Goal: Task Accomplishment & Management: Manage account settings

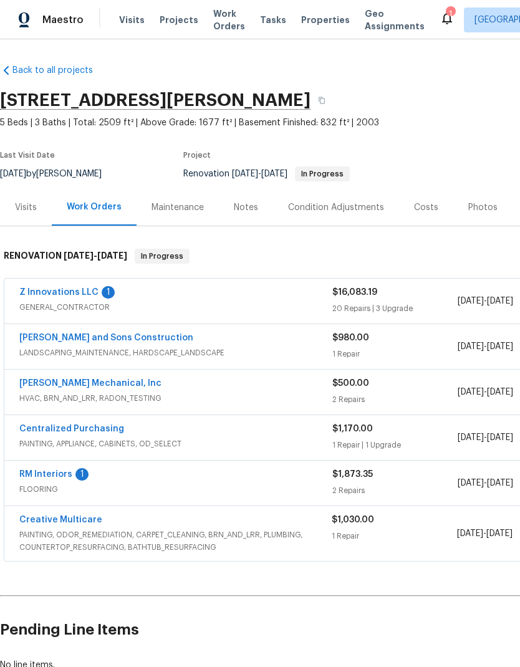
click at [93, 289] on link "Z Innovations LLC" at bounding box center [58, 292] width 79 height 9
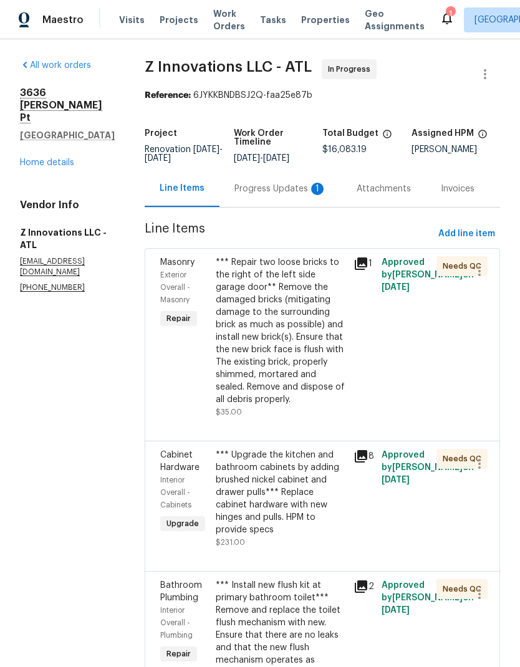
click at [293, 195] on div "Progress Updates 1" at bounding box center [280, 189] width 92 height 12
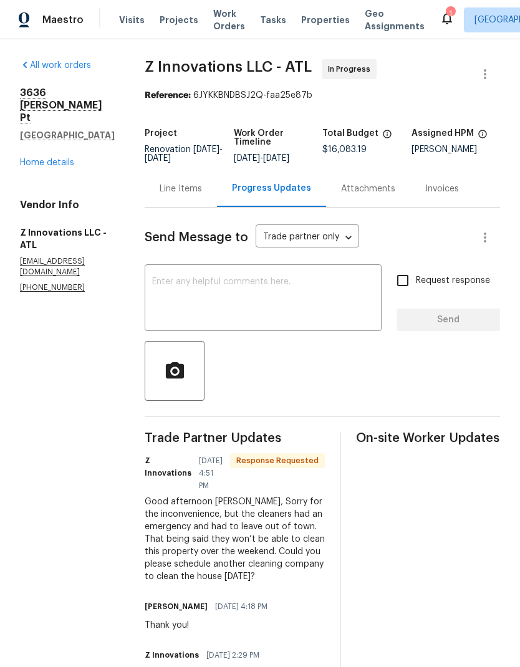
click at [67, 158] on link "Home details" at bounding box center [47, 162] width 54 height 9
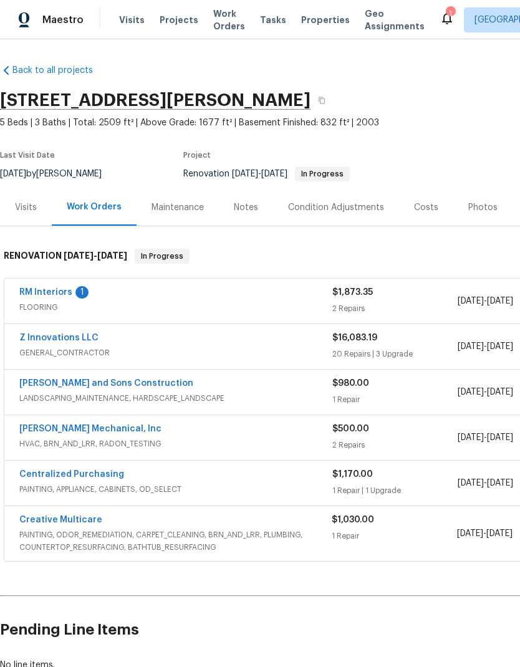
click at [67, 289] on link "RM Interiors" at bounding box center [45, 292] width 53 height 9
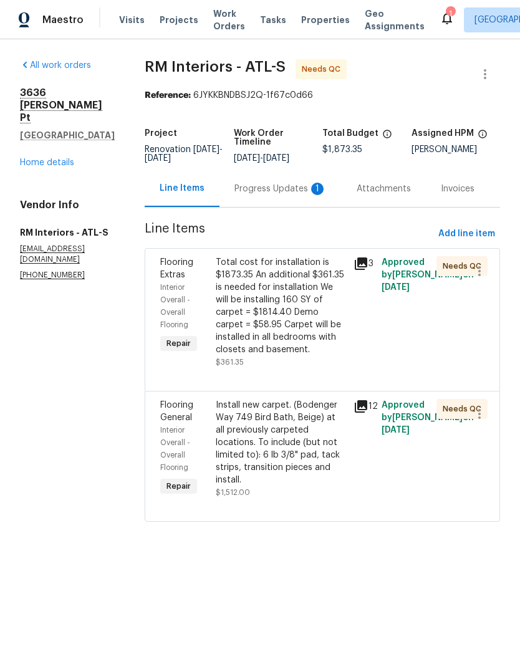
click at [296, 188] on div "Progress Updates 1" at bounding box center [280, 189] width 92 height 12
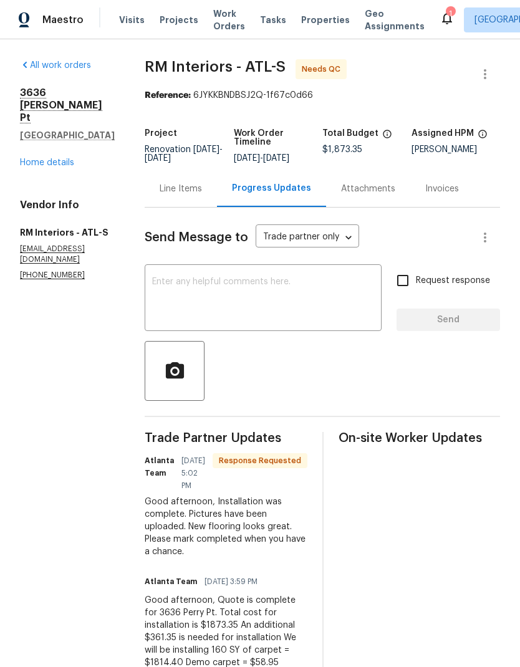
click at [63, 158] on link "Home details" at bounding box center [47, 162] width 54 height 9
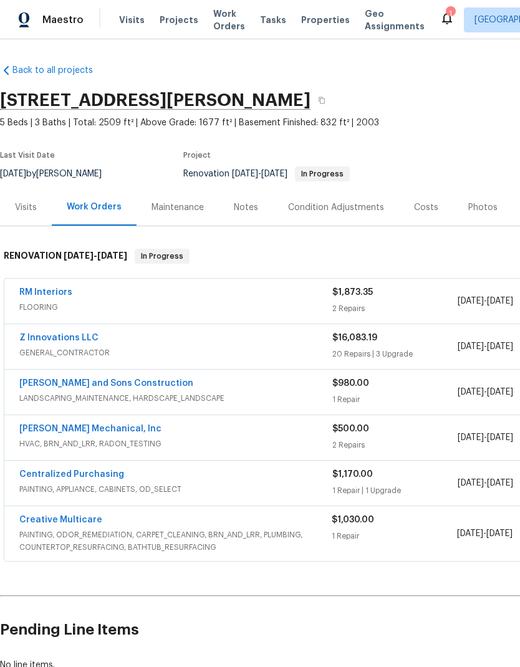
click at [92, 340] on link "Z Innovations LLC" at bounding box center [58, 338] width 79 height 9
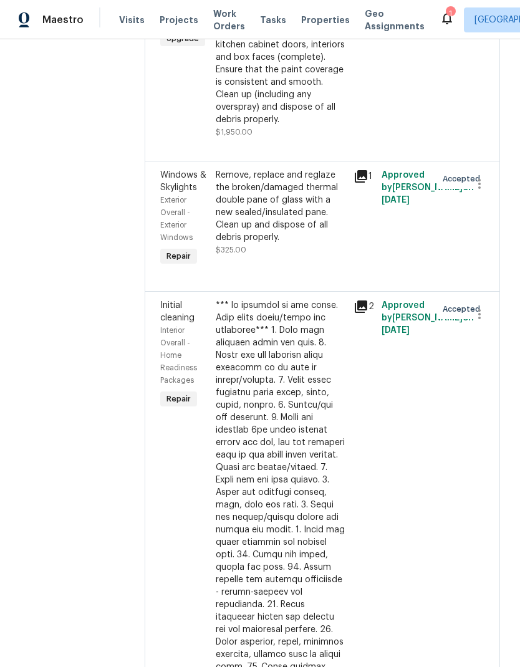
scroll to position [3754, 0]
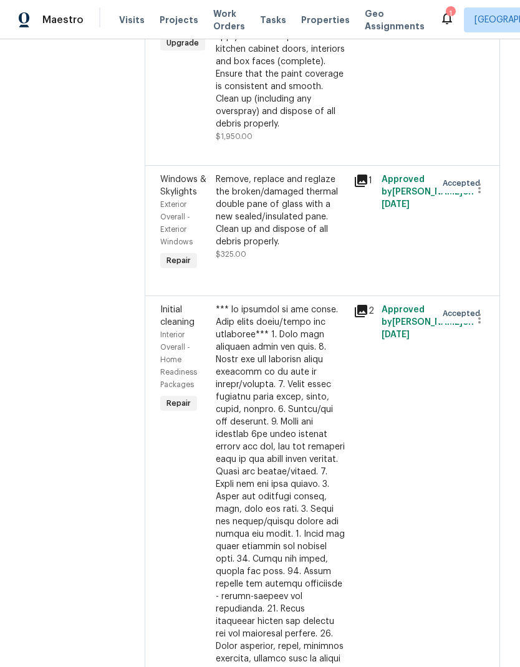
click at [367, 309] on icon at bounding box center [361, 311] width 12 height 12
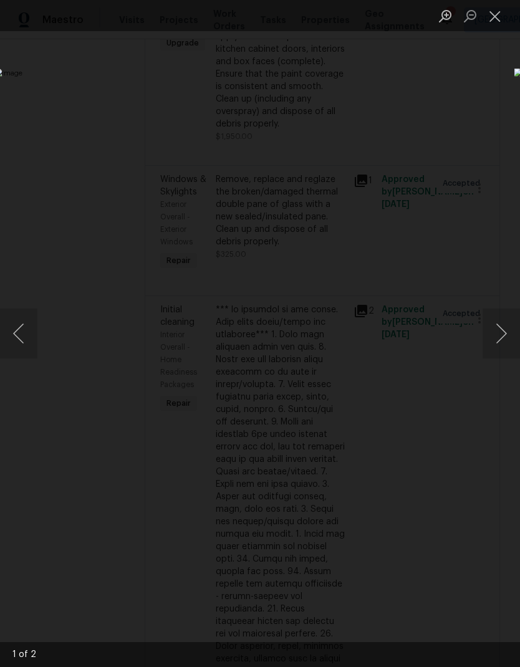
click at [504, 337] on button "Next image" at bounding box center [501, 334] width 37 height 50
click at [498, 339] on button "Next image" at bounding box center [501, 334] width 37 height 50
click at [498, 22] on button "Close lightbox" at bounding box center [495, 16] width 25 height 22
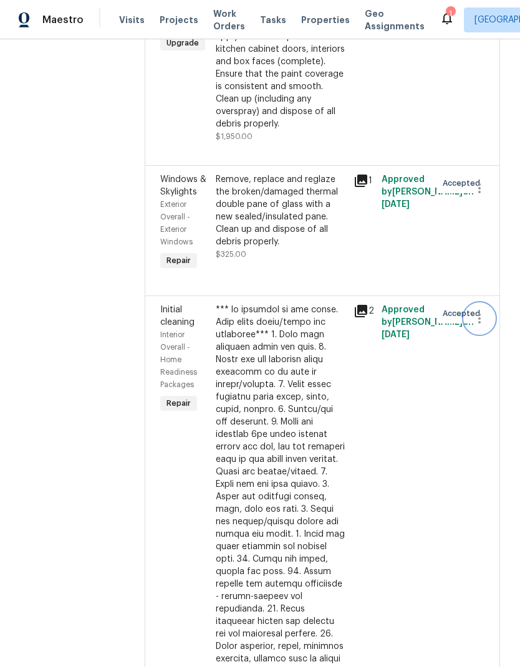
click at [485, 318] on icon "button" at bounding box center [479, 318] width 15 height 15
click at [498, 318] on li "Cancel" at bounding box center [486, 316] width 48 height 21
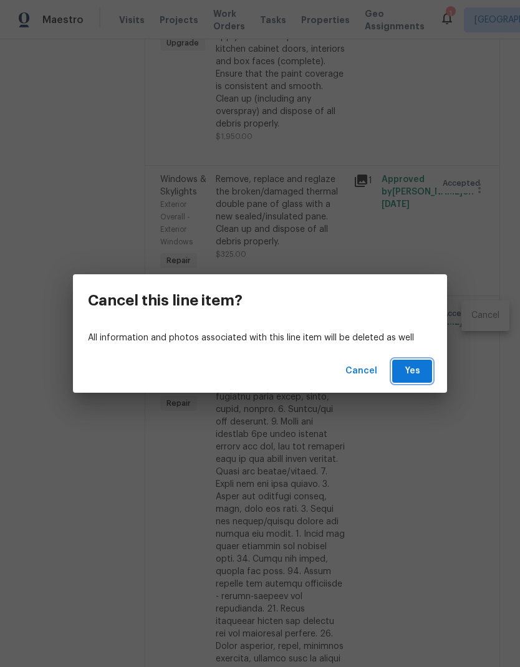
click at [418, 374] on span "Yes" at bounding box center [412, 372] width 20 height 16
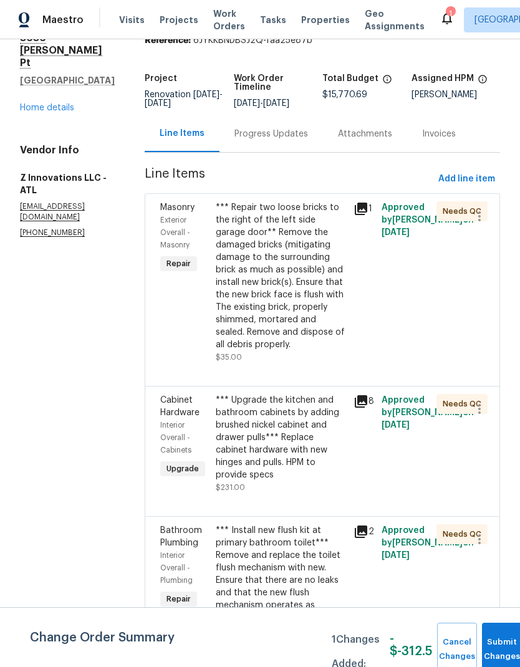
scroll to position [47, 0]
click at [458, 640] on button "Cancel Changes" at bounding box center [457, 650] width 40 height 54
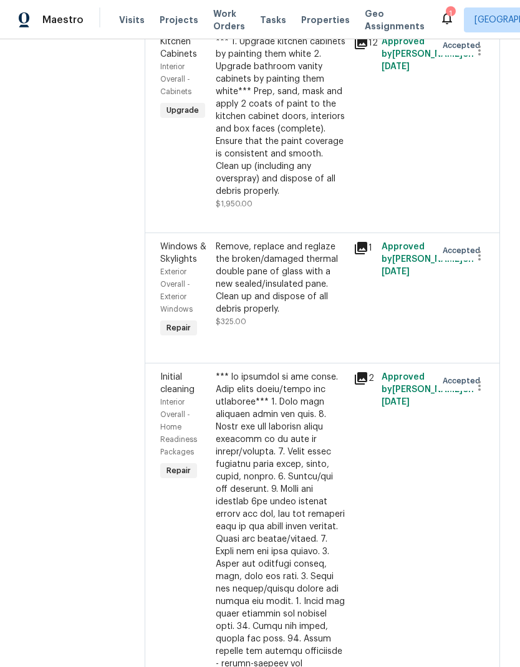
scroll to position [3690, 0]
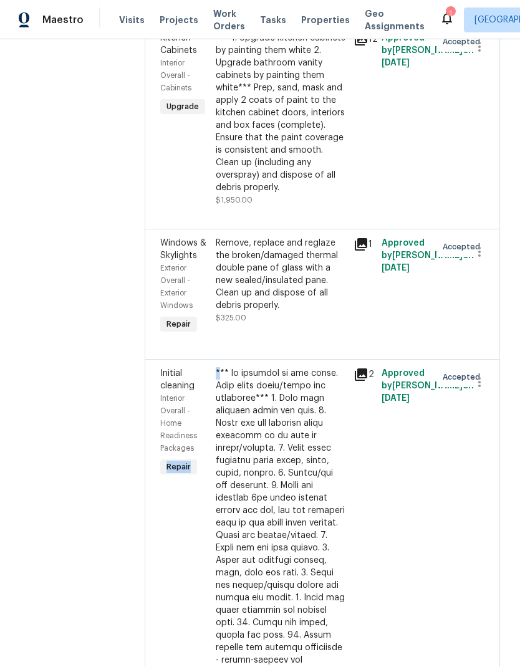
click at [246, 367] on div at bounding box center [281, 679] width 131 height 624
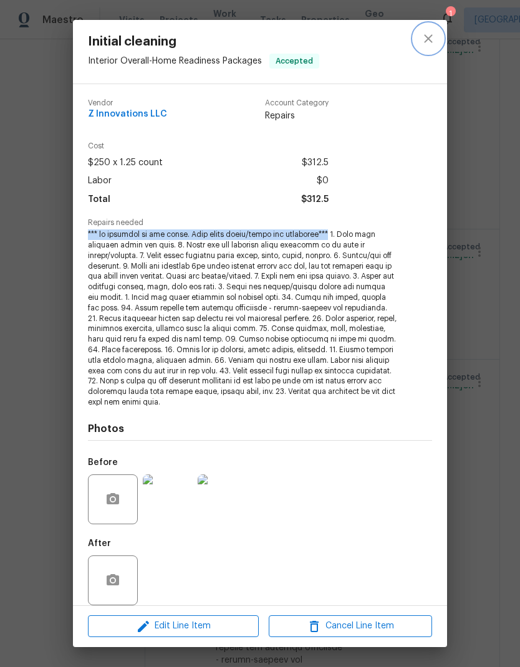
click at [435, 38] on icon "close" at bounding box center [428, 38] width 15 height 15
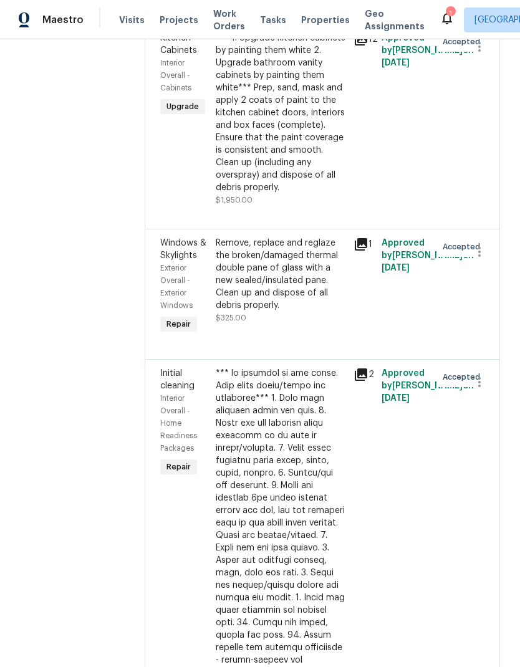
click at [365, 369] on icon at bounding box center [361, 375] width 12 height 12
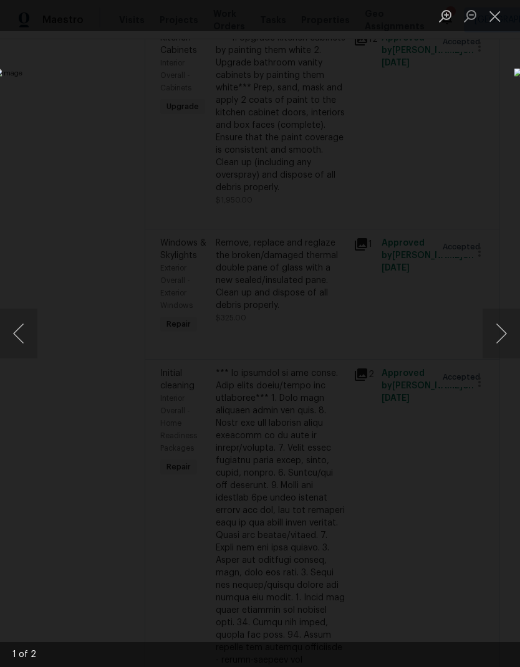
click at [349, 381] on img "Lightbox" at bounding box center [200, 334] width 413 height 531
click at [496, 334] on button "Next image" at bounding box center [501, 334] width 37 height 50
click at [497, 22] on button "Close lightbox" at bounding box center [495, 16] width 25 height 22
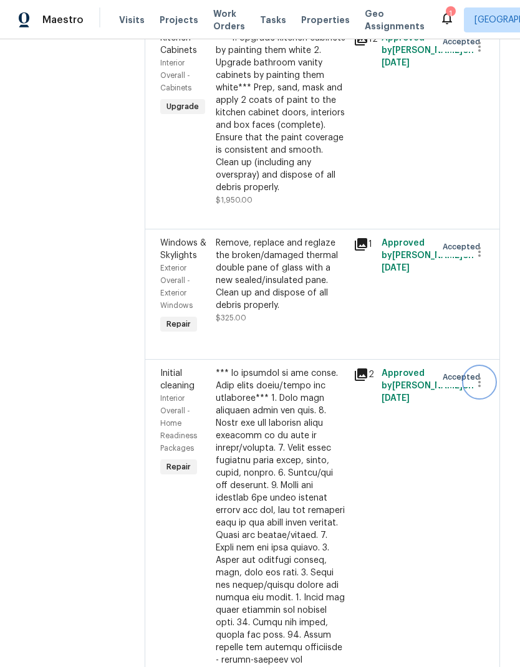
click at [485, 375] on icon "button" at bounding box center [479, 382] width 15 height 15
click at [493, 332] on li "Cancel" at bounding box center [486, 331] width 48 height 21
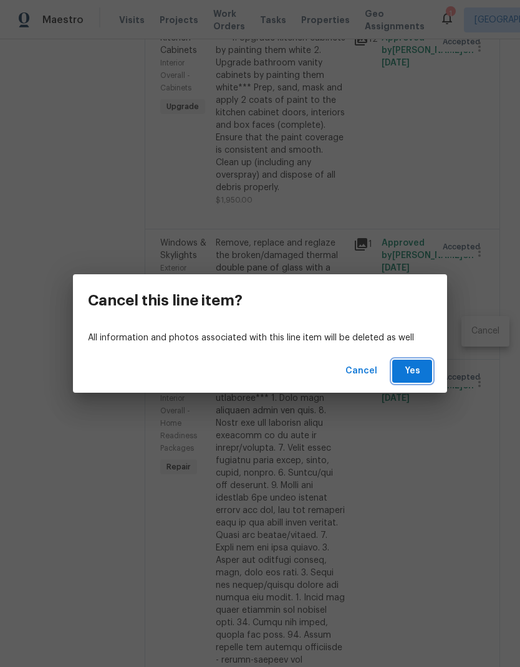
click at [420, 372] on span "Yes" at bounding box center [412, 372] width 20 height 16
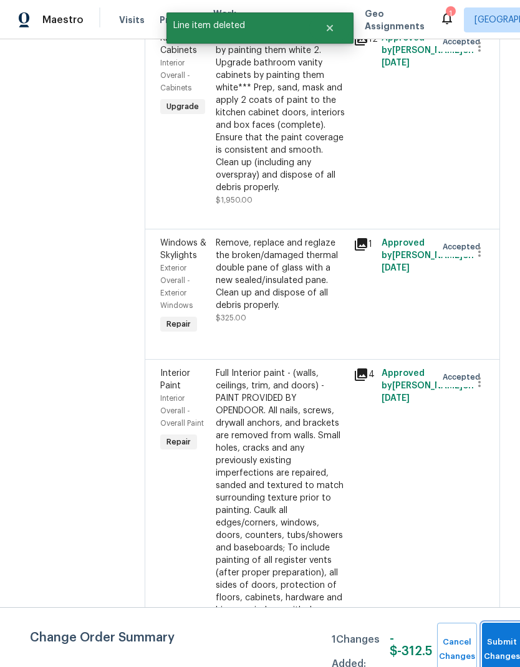
click at [498, 643] on button "Submit Changes" at bounding box center [502, 650] width 40 height 54
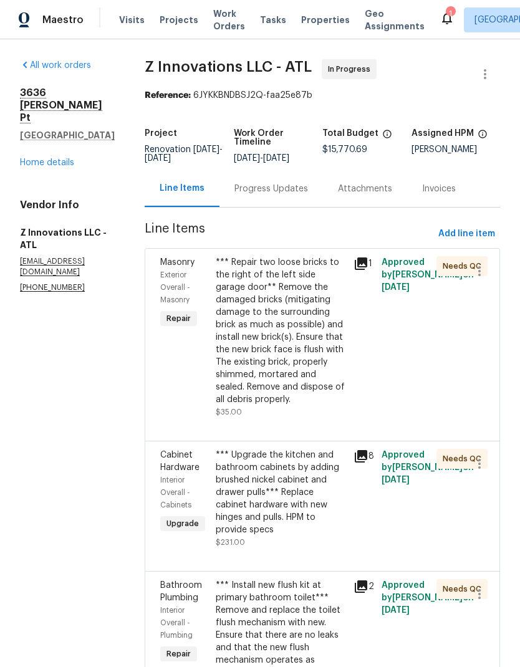
scroll to position [0, 0]
click at [64, 158] on link "Home details" at bounding box center [47, 162] width 54 height 9
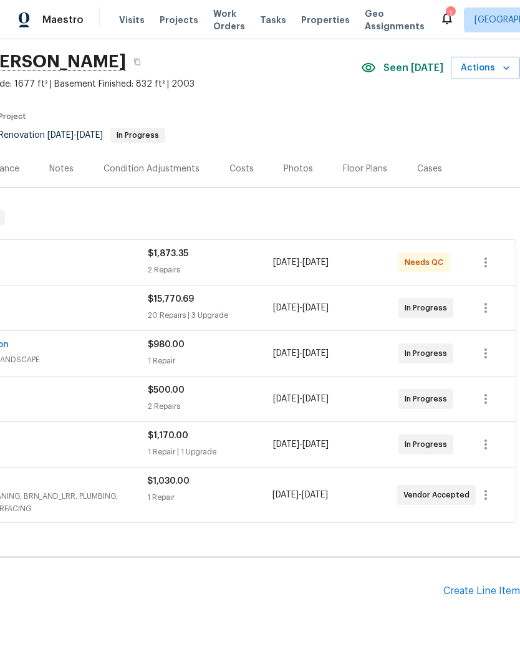
scroll to position [39, 185]
click at [493, 591] on div "Create Line Item" at bounding box center [481, 592] width 77 height 12
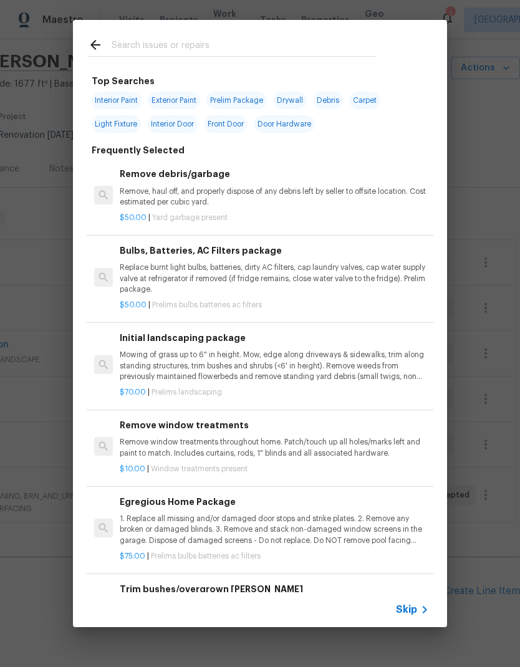
click at [205, 41] on input "text" at bounding box center [244, 46] width 264 height 19
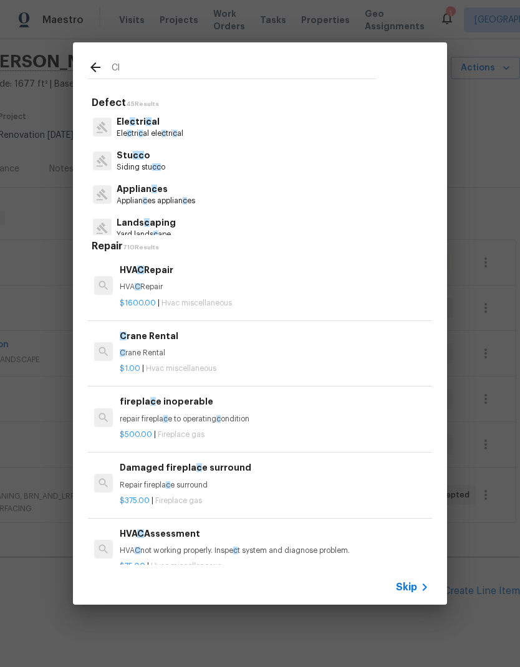
type input "Cle"
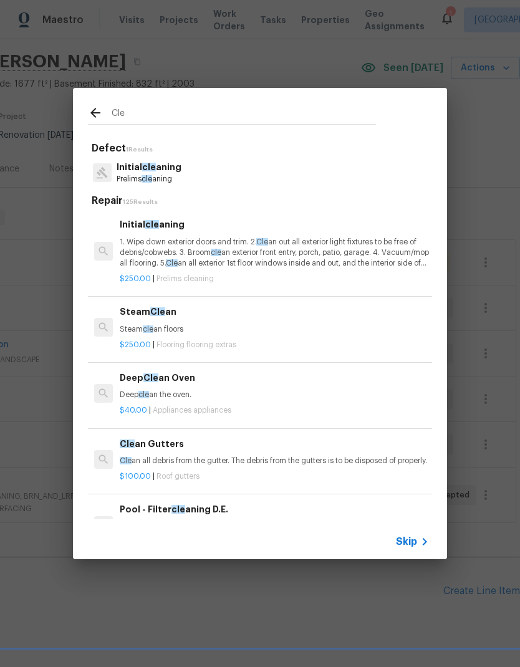
click at [173, 172] on p "Initial cle aning" at bounding box center [149, 167] width 65 height 13
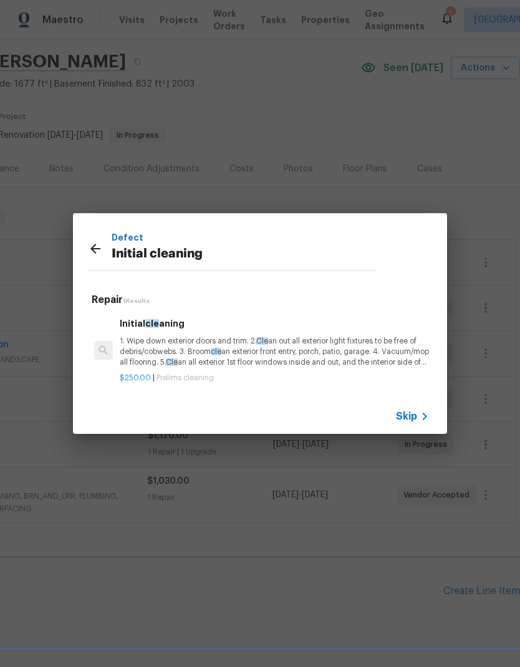
click at [208, 346] on p "1. Wipe down exterior doors and trim. 2. Cle an out all exterior light fixtures…" at bounding box center [274, 352] width 309 height 32
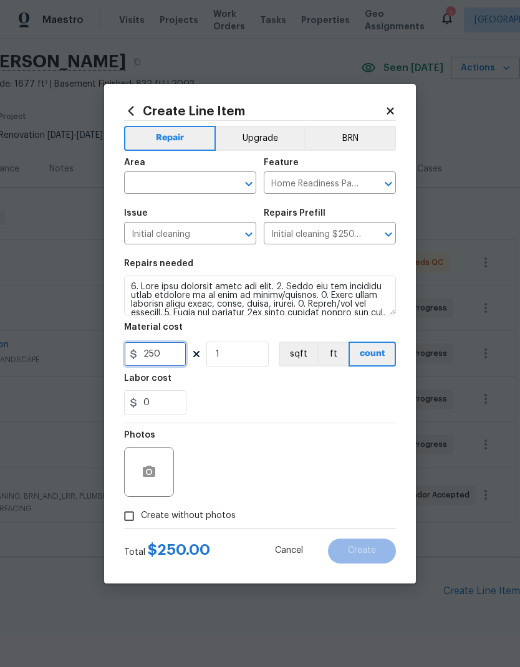
click at [181, 352] on input "250" at bounding box center [155, 354] width 62 height 25
type input "300"
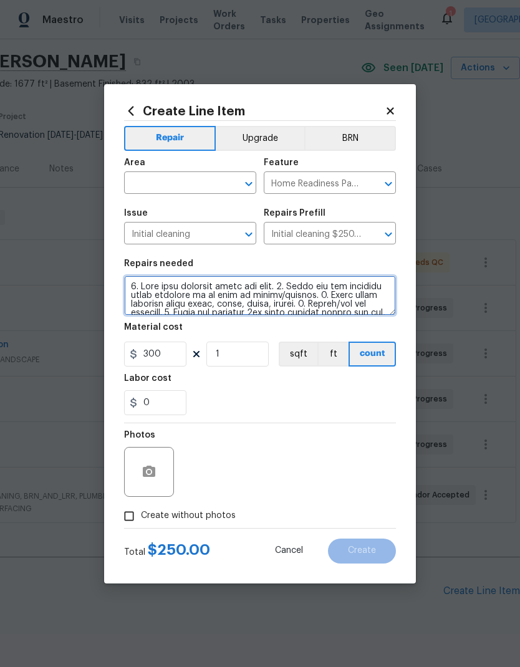
click at [132, 283] on textarea at bounding box center [260, 296] width 272 height 40
click at [159, 286] on textarea at bounding box center [260, 296] width 272 height 40
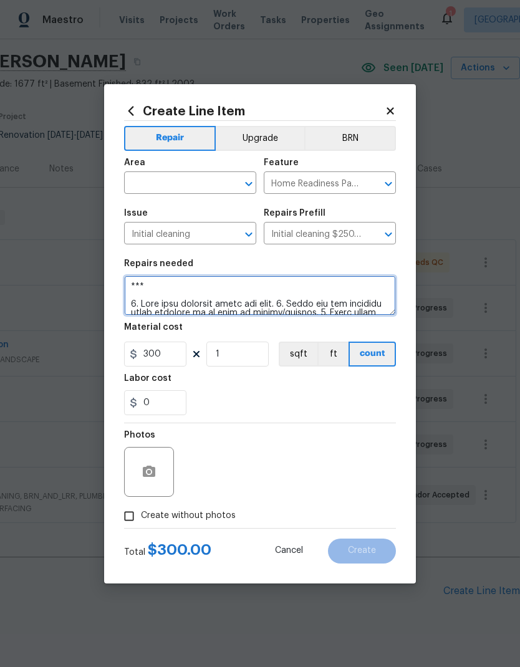
click at [210, 281] on textarea at bounding box center [260, 296] width 272 height 40
click at [146, 285] on textarea at bounding box center [260, 296] width 272 height 40
paste textarea "*** in addition to the below. Deep clean range/stove and microwave"
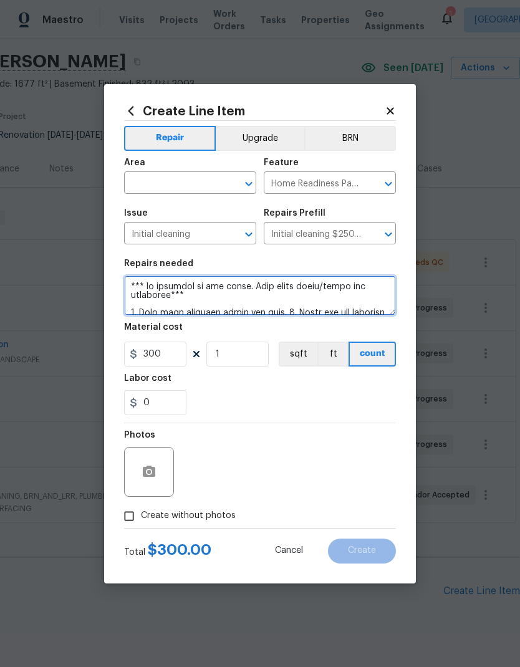
scroll to position [0, 0]
type textarea "*** in addition to the below. Deep clean range/stove and microwave*** 1. Wipe d…"
click at [206, 183] on input "text" at bounding box center [172, 184] width 97 height 19
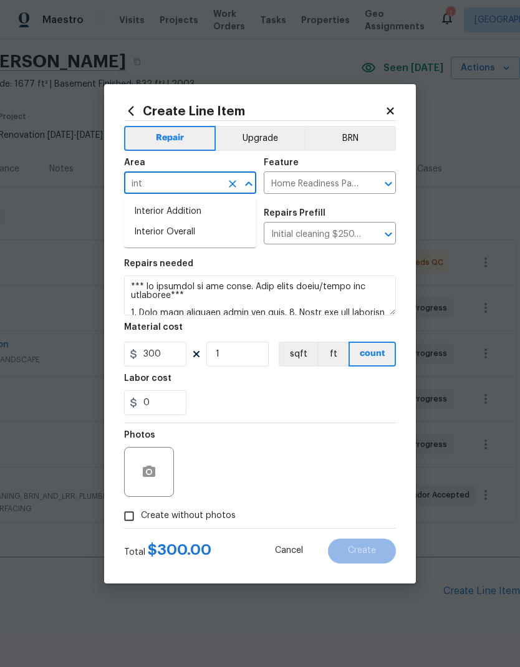
click at [204, 235] on li "Interior Overall" at bounding box center [190, 232] width 132 height 21
type input "Interior Overall"
click at [155, 472] on icon "button" at bounding box center [149, 471] width 12 height 11
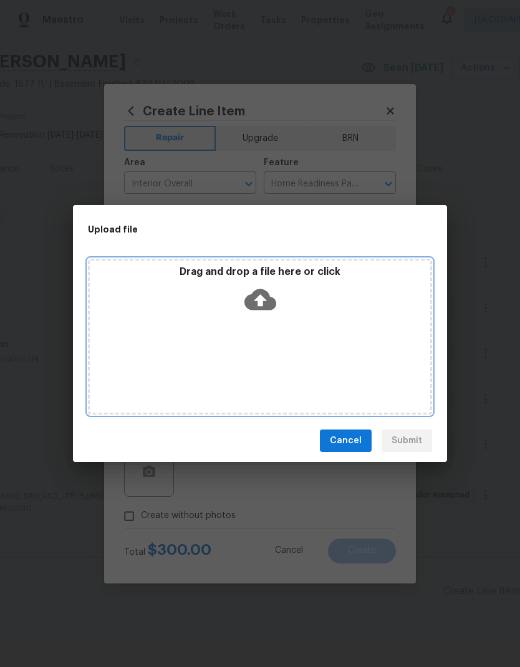
click at [269, 294] on icon at bounding box center [260, 299] width 32 height 21
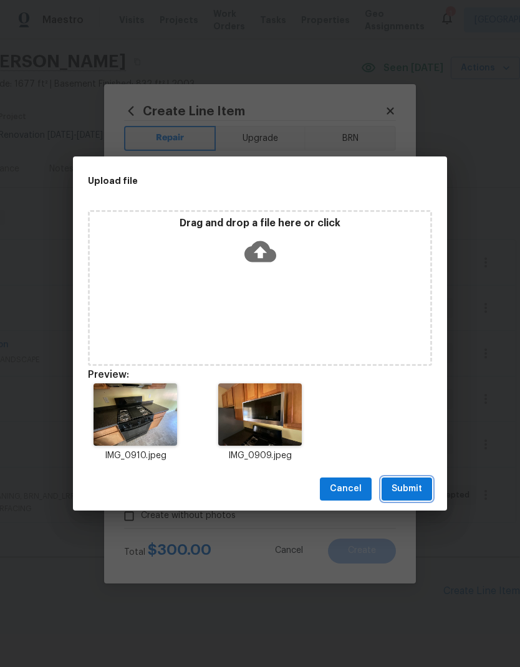
click at [418, 486] on span "Submit" at bounding box center [407, 489] width 31 height 16
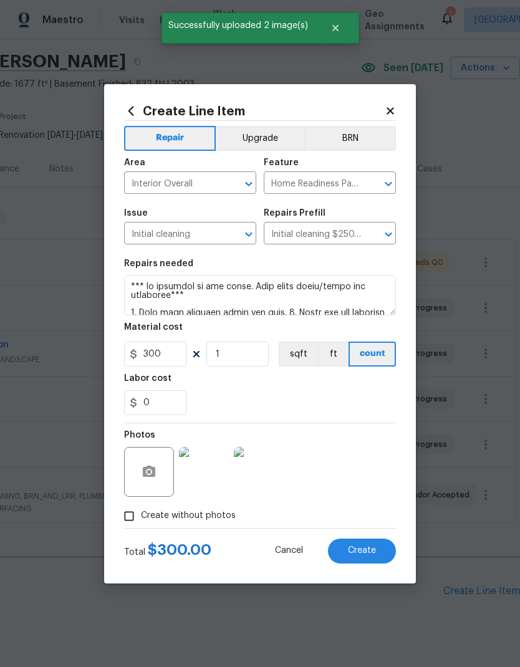
click at [378, 557] on button "Create" at bounding box center [362, 551] width 68 height 25
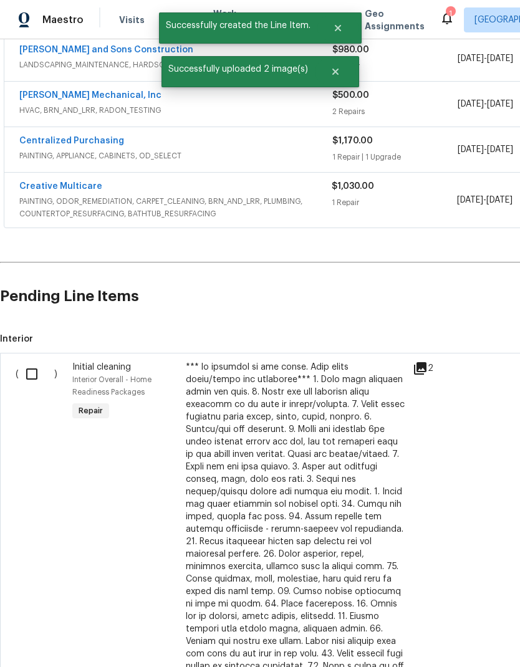
scroll to position [334, 0]
click at [39, 371] on input "checkbox" at bounding box center [37, 374] width 36 height 26
checkbox input "true"
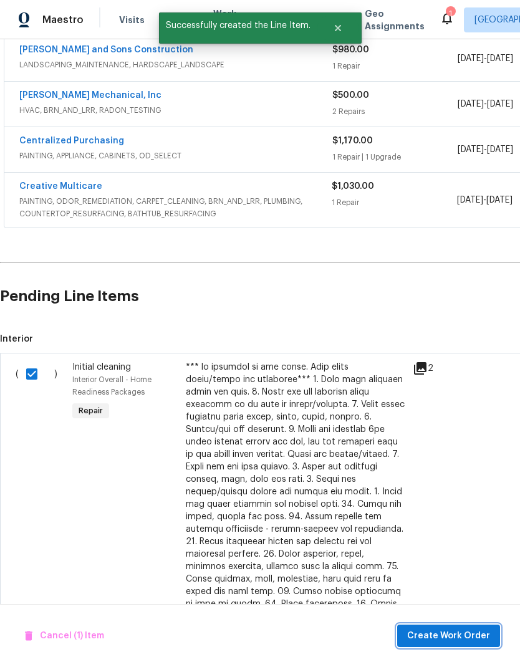
click at [460, 634] on span "Create Work Order" at bounding box center [448, 637] width 83 height 16
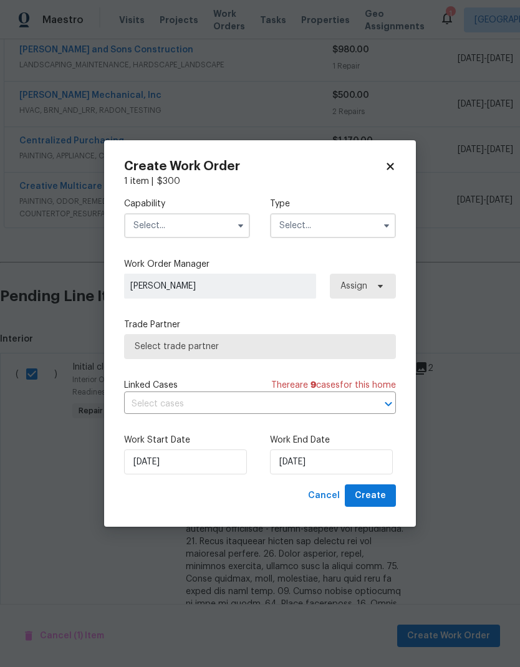
click at [230, 231] on input "text" at bounding box center [187, 225] width 126 height 25
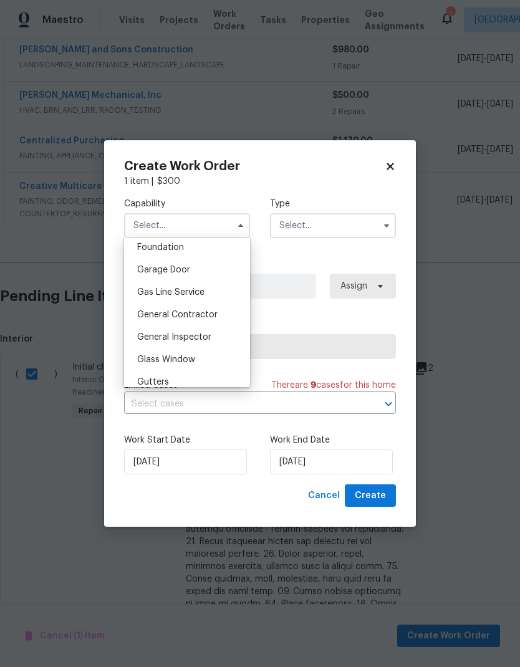
scroll to position [534, 0]
click at [218, 314] on div "General Contractor" at bounding box center [187, 314] width 120 height 22
type input "General Contractor"
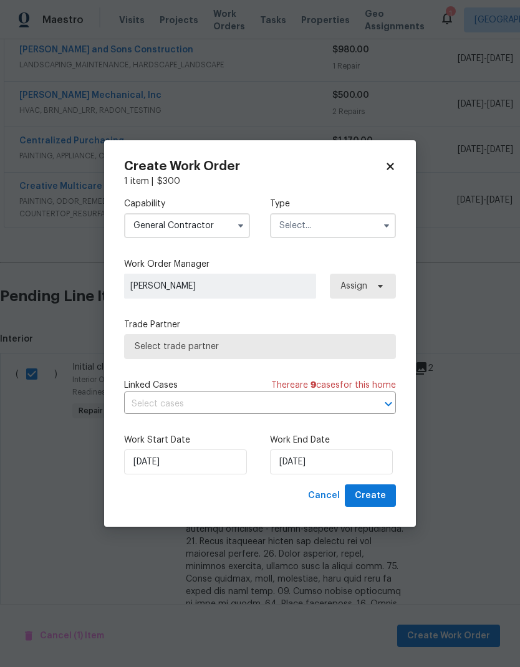
click at [352, 226] on input "text" at bounding box center [333, 225] width 126 height 25
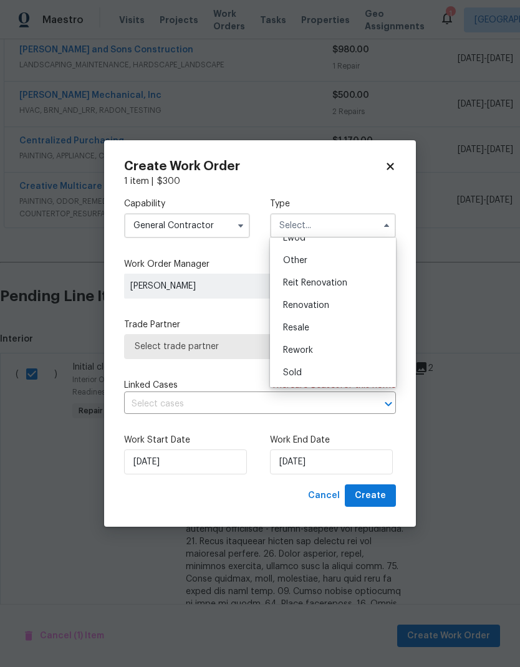
scroll to position [148, 0]
click at [334, 308] on div "Renovation" at bounding box center [333, 305] width 120 height 22
type input "Renovation"
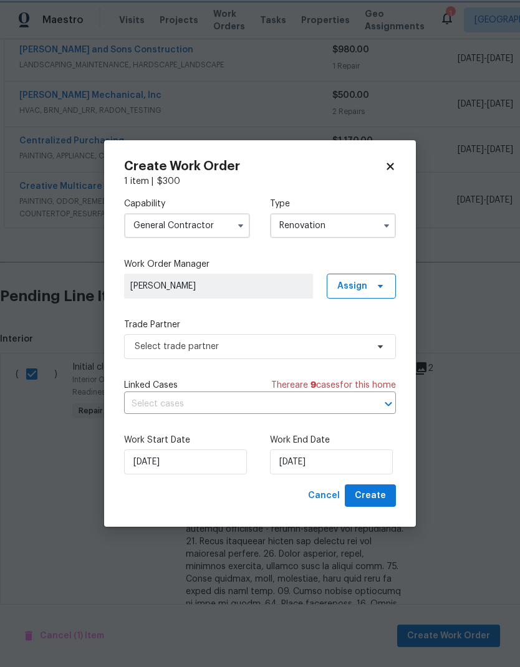
scroll to position [0, 0]
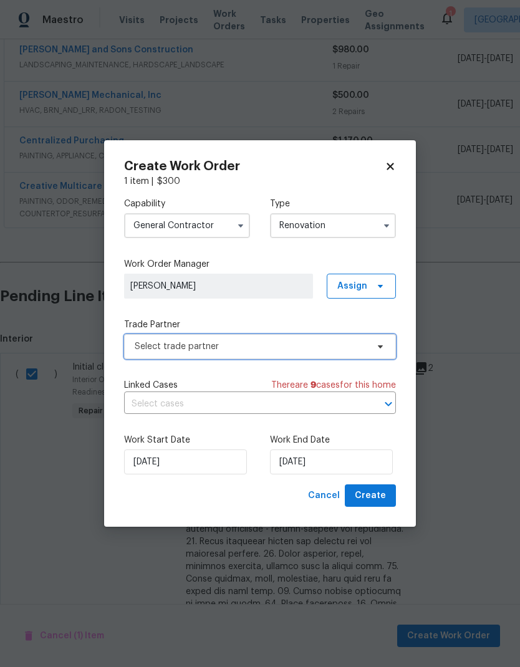
click at [387, 342] on span "Select trade partner" at bounding box center [260, 346] width 272 height 25
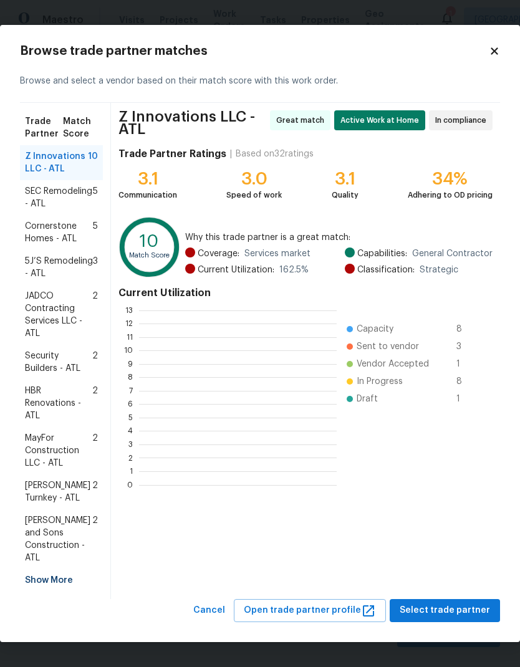
scroll to position [175, 198]
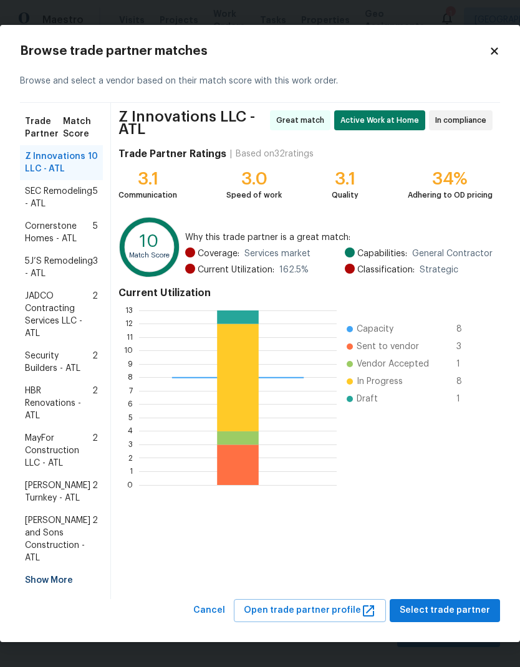
click at [67, 581] on div "Show More" at bounding box center [61, 580] width 83 height 22
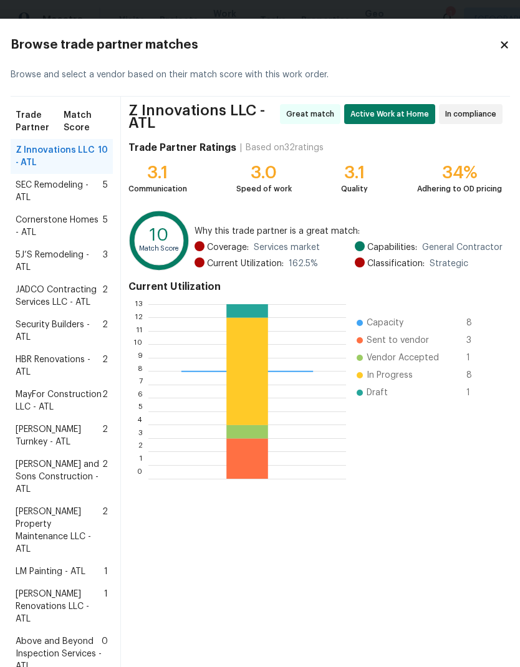
click at [65, 578] on span "LM Painting - ATL" at bounding box center [51, 572] width 70 height 12
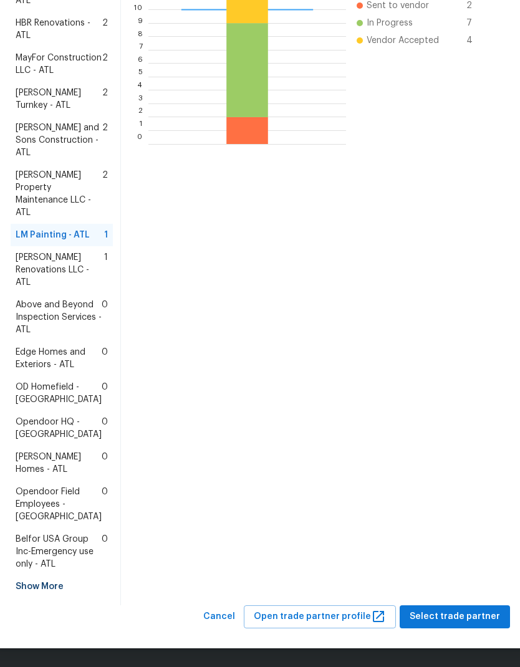
scroll to position [436, 0]
click at [465, 621] on span "Select trade partner" at bounding box center [455, 617] width 90 height 16
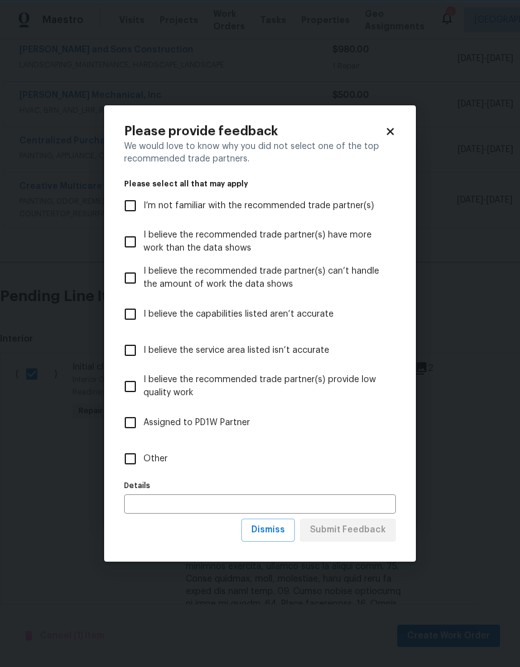
scroll to position [0, 0]
click at [132, 466] on input "Other" at bounding box center [130, 459] width 26 height 26
checkbox input "true"
click at [369, 534] on span "Submit Feedback" at bounding box center [348, 531] width 76 height 16
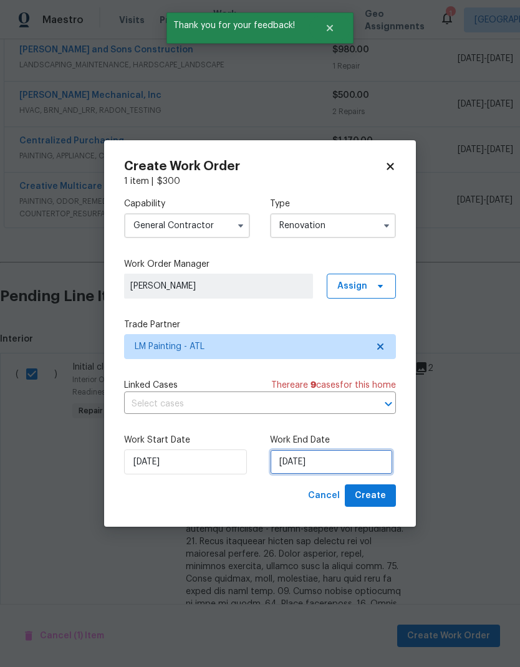
click at [362, 466] on input "9/26/2025" at bounding box center [331, 462] width 123 height 25
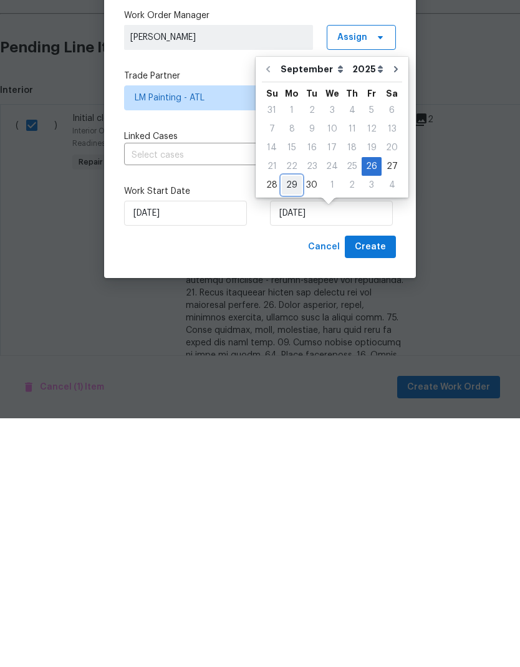
click at [292, 425] on div "29" at bounding box center [292, 433] width 20 height 17
type input "9/29/2025"
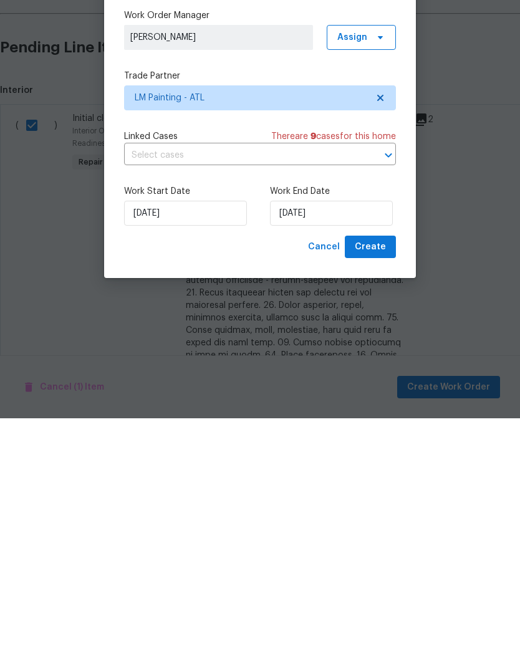
scroll to position [50, 0]
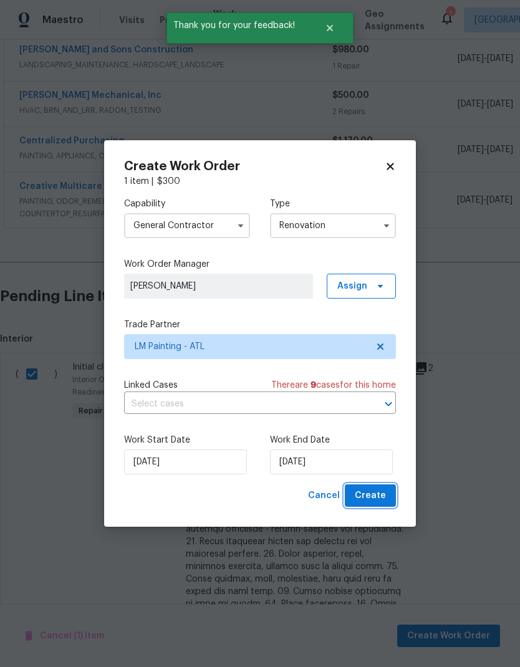
click at [387, 498] on button "Create" at bounding box center [370, 496] width 51 height 23
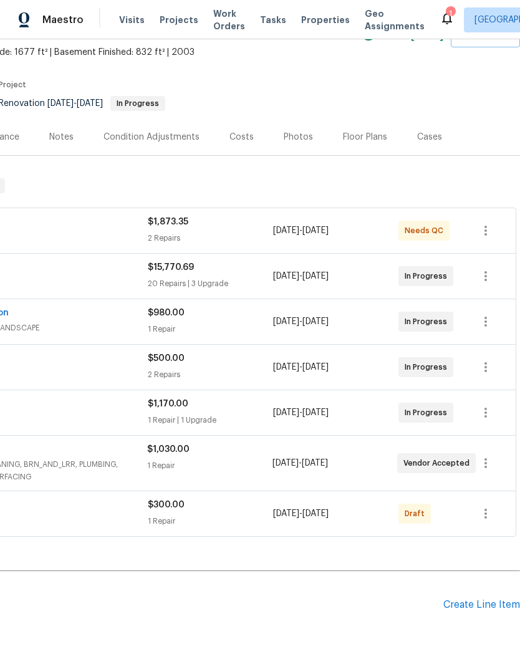
scroll to position [69, 185]
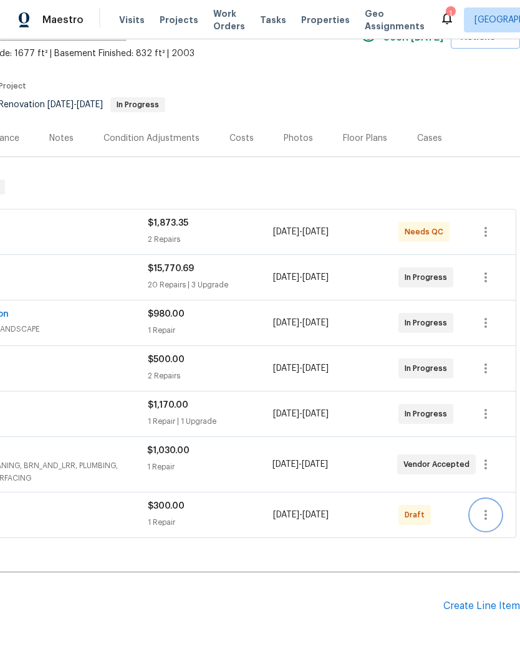
click at [494, 500] on button "button" at bounding box center [486, 515] width 30 height 30
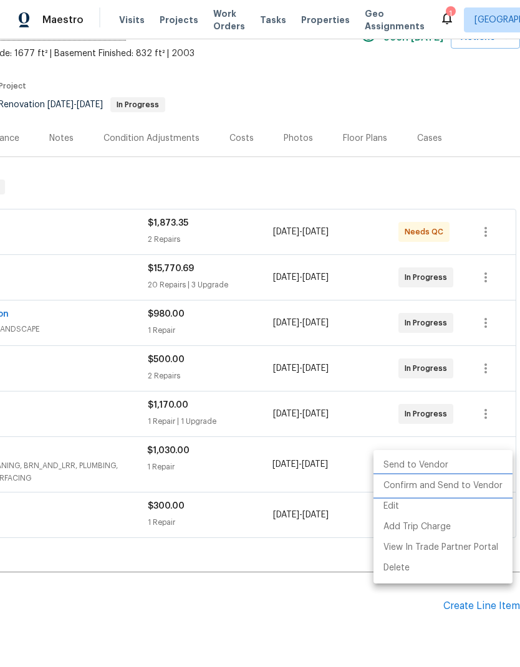
click at [485, 486] on li "Confirm and Send to Vendor" at bounding box center [443, 486] width 139 height 21
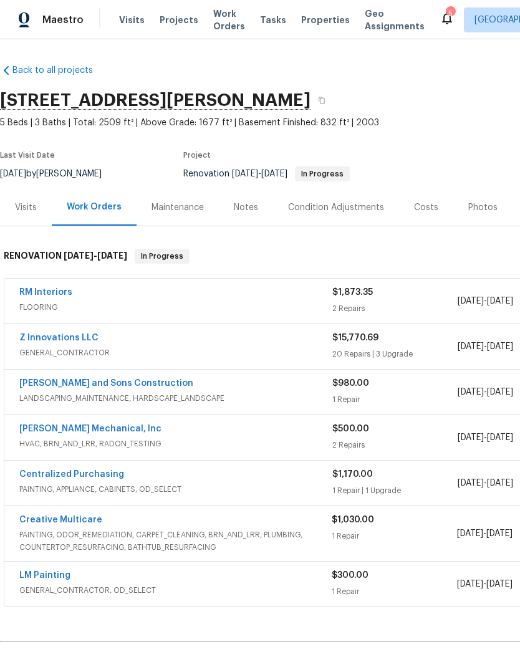
click at [65, 293] on link "RM Interiors" at bounding box center [45, 292] width 53 height 9
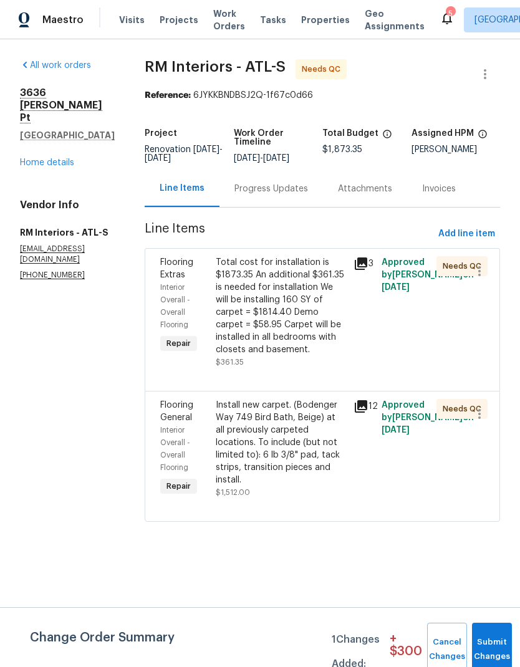
click at [284, 321] on div "Total cost for installation is $1873.35 An additional $361.35 is needed for ins…" at bounding box center [281, 306] width 131 height 100
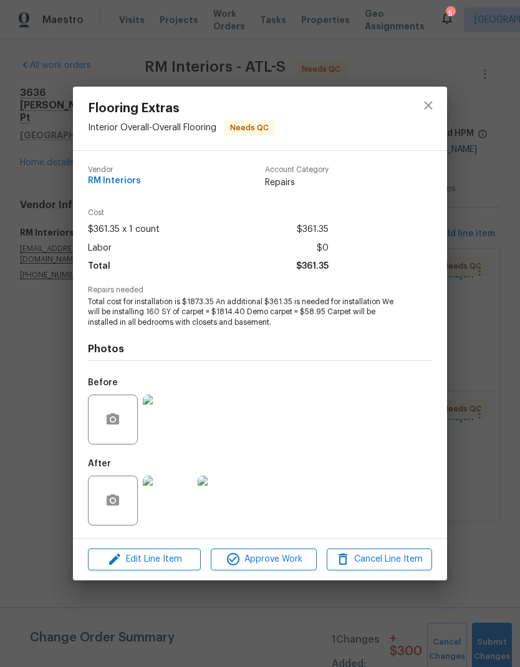
click at [173, 503] on img at bounding box center [168, 501] width 50 height 50
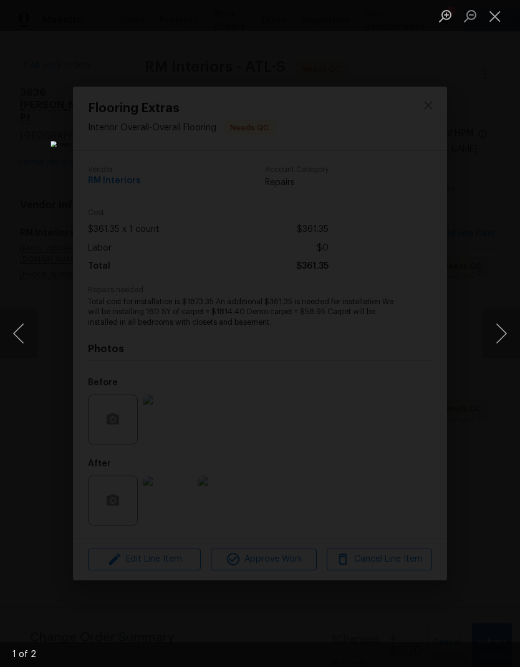
click at [504, 335] on button "Next image" at bounding box center [501, 334] width 37 height 50
click at [502, 332] on button "Next image" at bounding box center [501, 334] width 37 height 50
click at [500, 331] on button "Next image" at bounding box center [501, 334] width 37 height 50
click at [500, 23] on button "Close lightbox" at bounding box center [495, 16] width 25 height 22
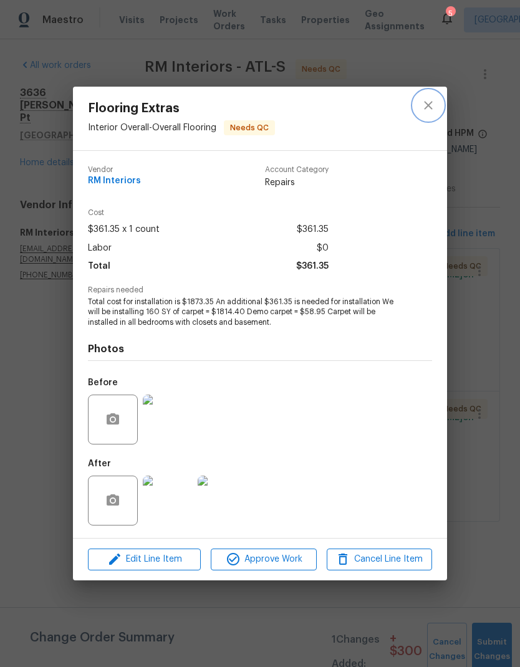
click at [436, 109] on button "close" at bounding box center [428, 105] width 30 height 30
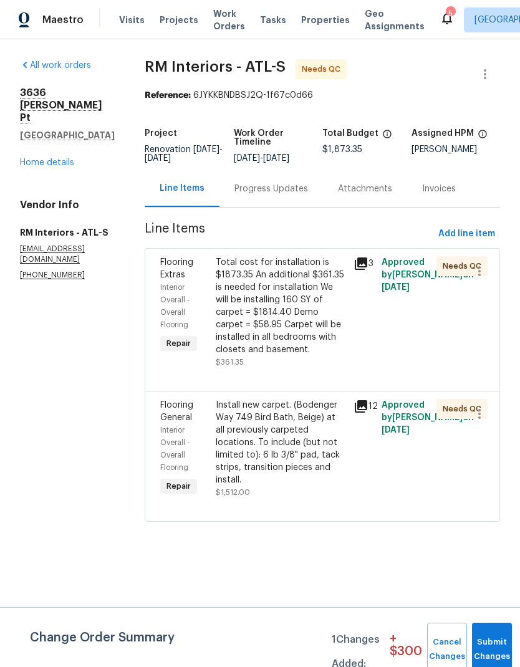
click at [291, 452] on div "Install new carpet. (Bodenger Way 749 Bird Bath, Beige) at all previously carpe…" at bounding box center [281, 442] width 131 height 87
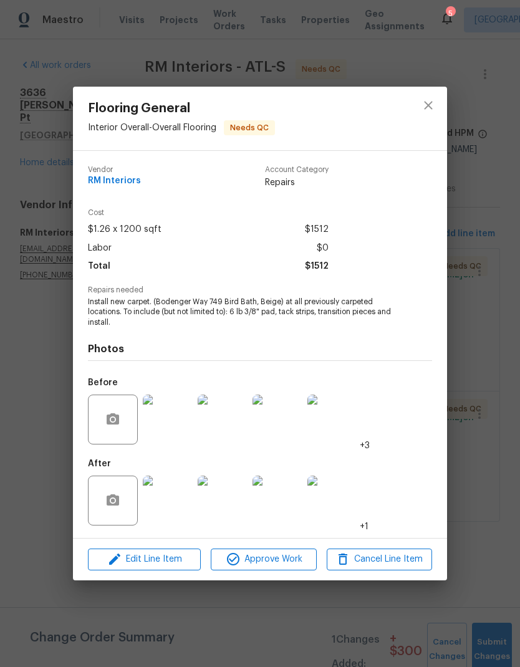
click at [176, 515] on img at bounding box center [168, 501] width 50 height 50
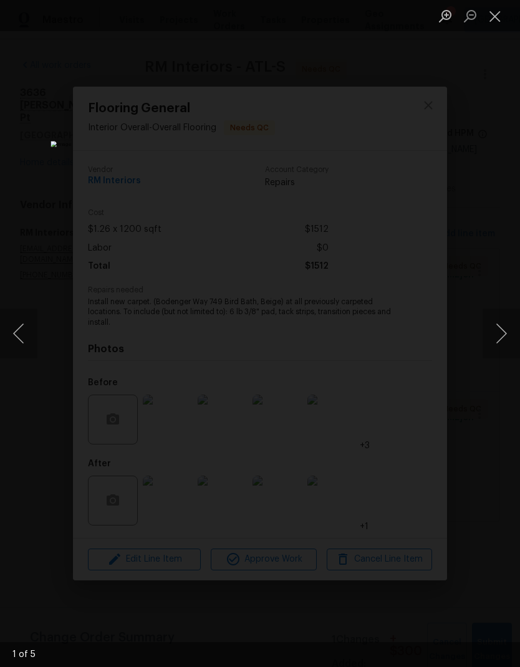
click at [501, 331] on button "Next image" at bounding box center [501, 334] width 37 height 50
click at [499, 329] on button "Next image" at bounding box center [501, 334] width 37 height 50
click at [499, 332] on button "Next image" at bounding box center [501, 334] width 37 height 50
click at [499, 334] on button "Next image" at bounding box center [501, 334] width 37 height 50
click at [499, 333] on button "Next image" at bounding box center [501, 334] width 37 height 50
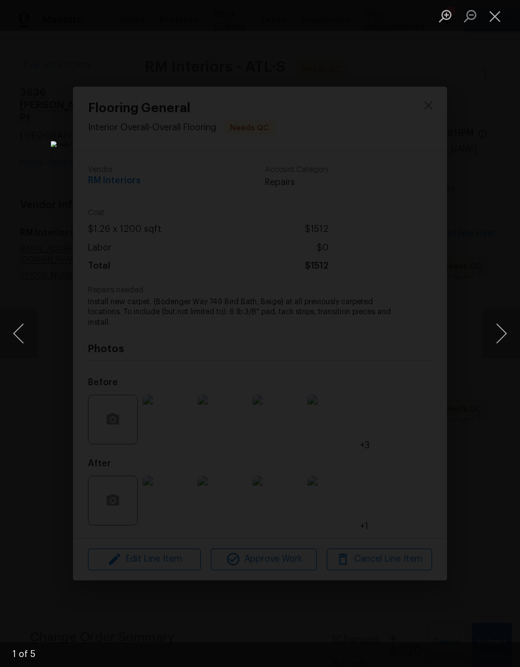
click at [498, 337] on button "Next image" at bounding box center [501, 334] width 37 height 50
click at [500, 337] on button "Next image" at bounding box center [501, 334] width 37 height 50
click at [501, 336] on button "Next image" at bounding box center [501, 334] width 37 height 50
click at [499, 17] on button "Close lightbox" at bounding box center [495, 16] width 25 height 22
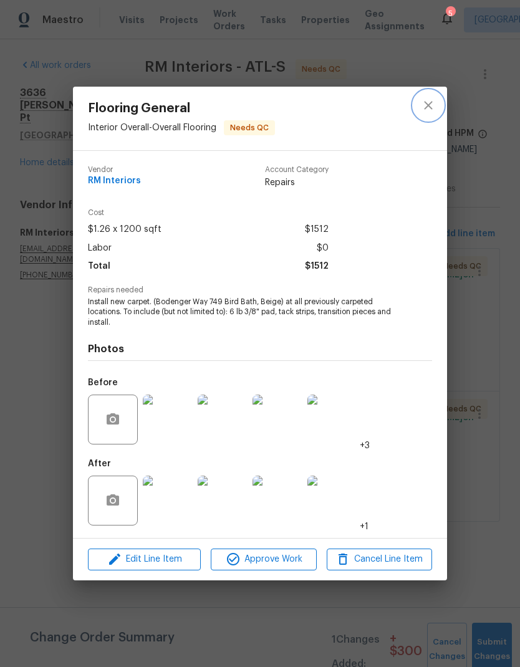
click at [433, 107] on icon "close" at bounding box center [428, 105] width 15 height 15
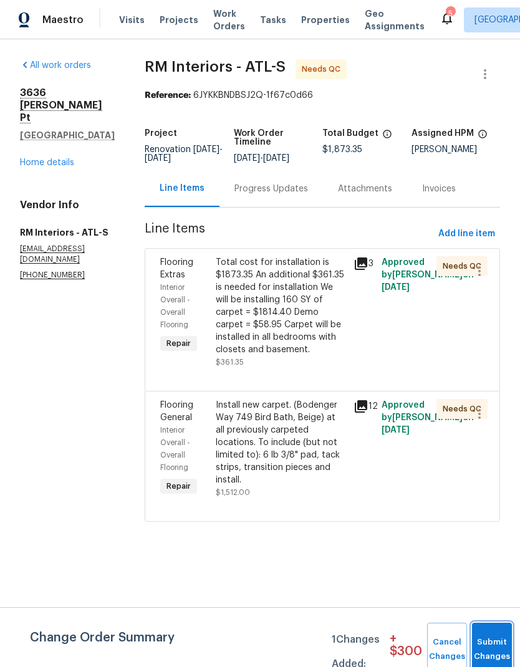
click at [493, 640] on button "Submit Changes" at bounding box center [492, 650] width 40 height 54
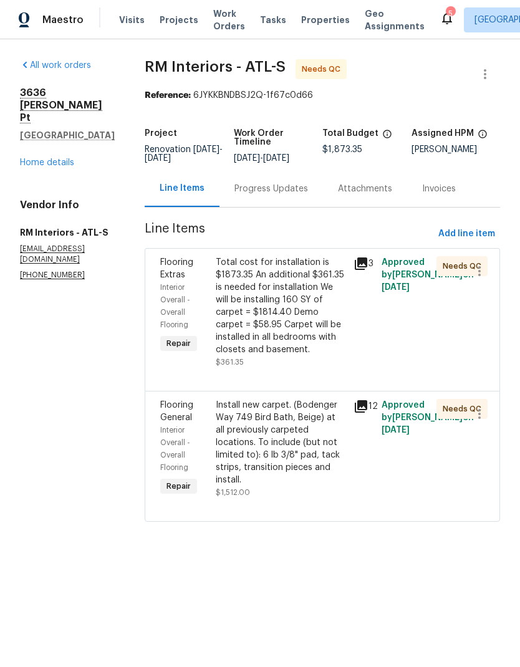
click at [69, 158] on link "Home details" at bounding box center [47, 162] width 54 height 9
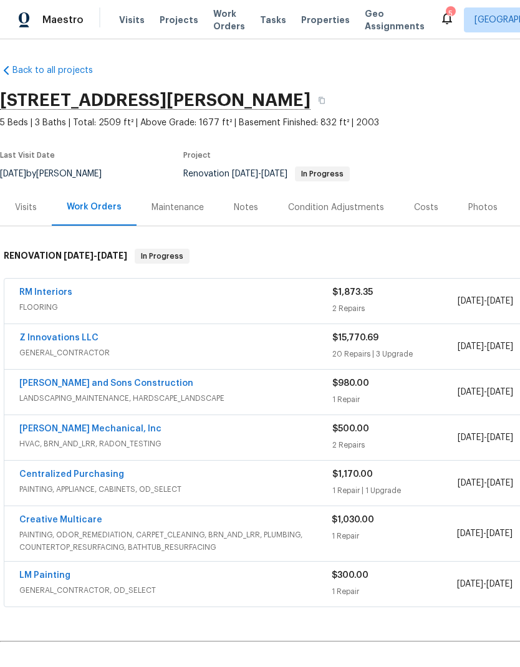
click at [60, 576] on link "LM Painting" at bounding box center [44, 575] width 51 height 9
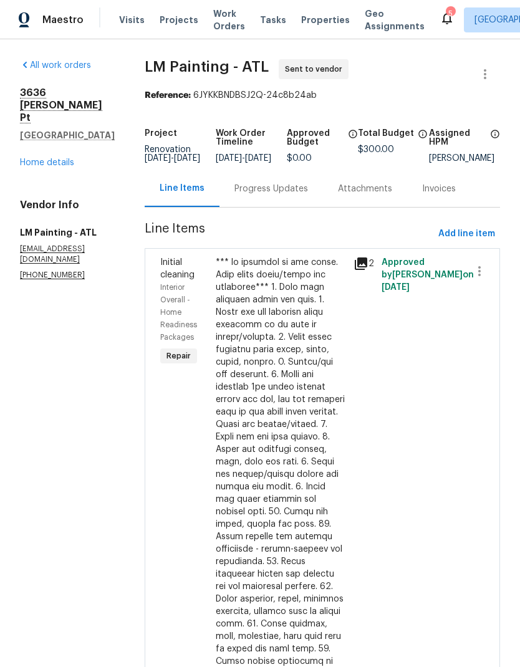
click at [69, 158] on link "Home details" at bounding box center [47, 162] width 54 height 9
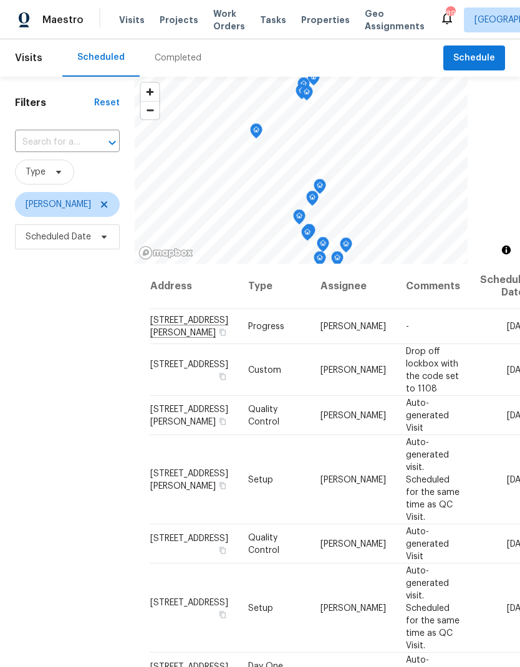
click at [0, 0] on icon at bounding box center [0, 0] width 0 height 0
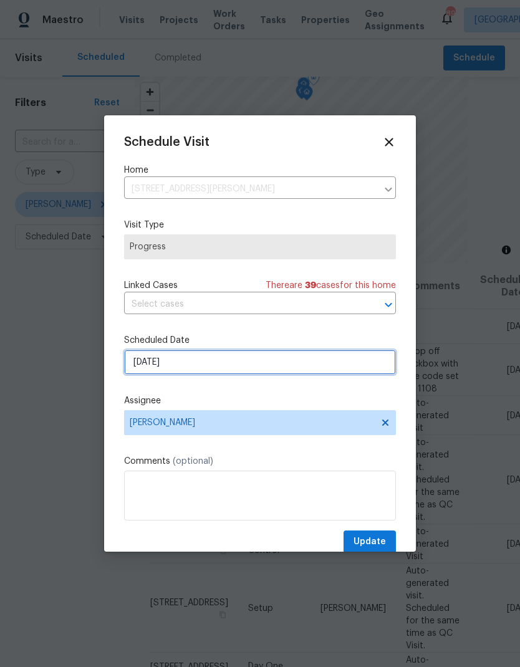
click at [289, 368] on input "[DATE]" at bounding box center [260, 362] width 272 height 25
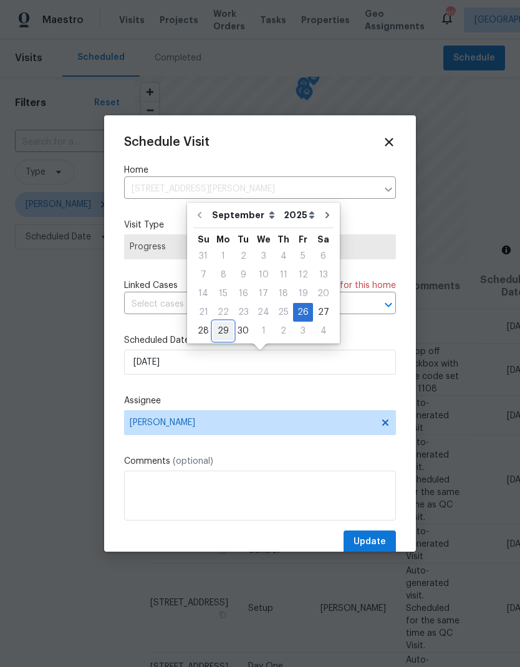
click at [225, 332] on div "29" at bounding box center [223, 330] width 20 height 17
type input "9/29/2025"
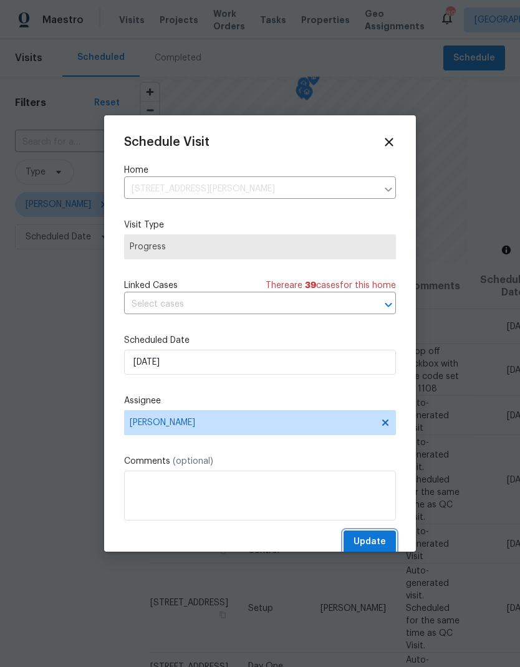
click at [384, 539] on span "Update" at bounding box center [370, 542] width 32 height 16
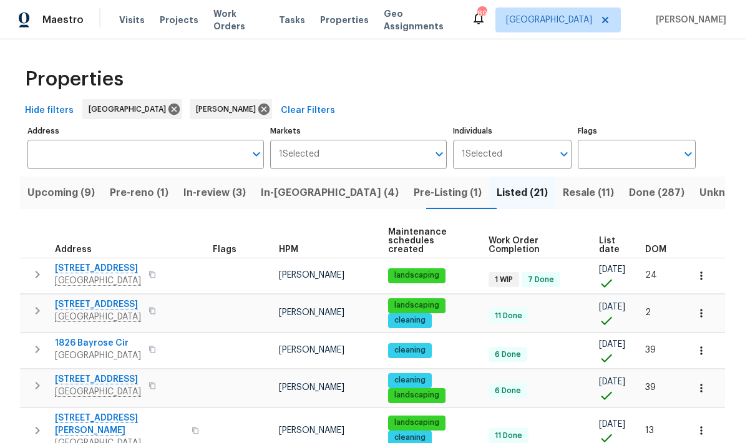
click at [153, 195] on span "Pre-reno (1)" at bounding box center [139, 192] width 59 height 17
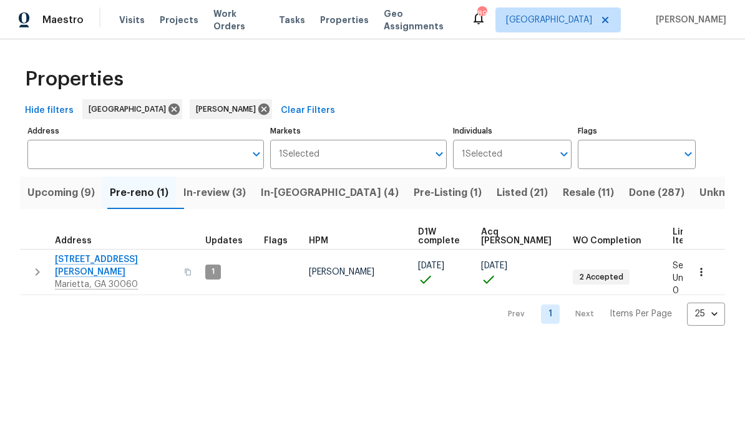
click at [90, 198] on span "Upcoming (9)" at bounding box center [60, 192] width 67 height 17
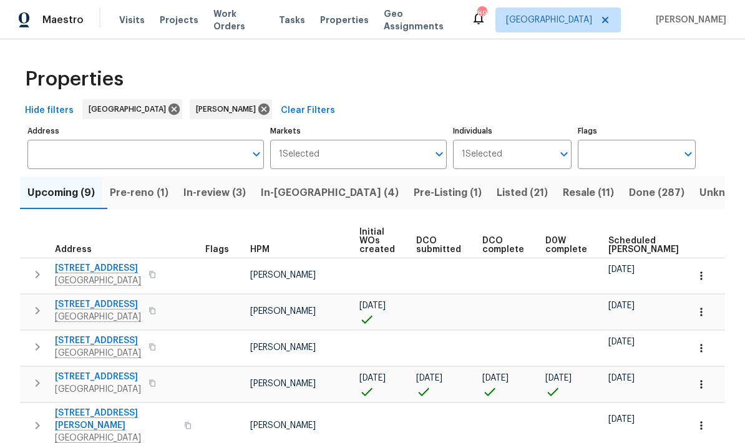
click at [622, 247] on span "Scheduled [PERSON_NAME]" at bounding box center [643, 244] width 70 height 17
